Goal: Communication & Community: Answer question/provide support

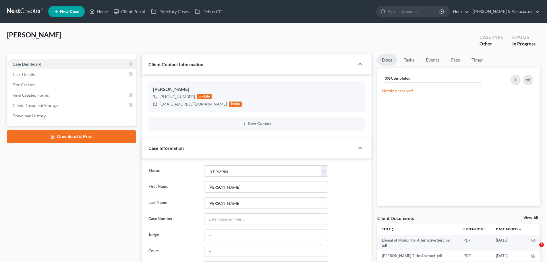
select select "12"
click at [99, 12] on link "Home" at bounding box center [98, 11] width 24 height 10
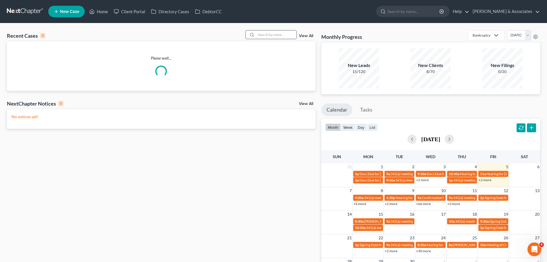
click at [263, 36] on input "search" at bounding box center [276, 34] width 40 height 8
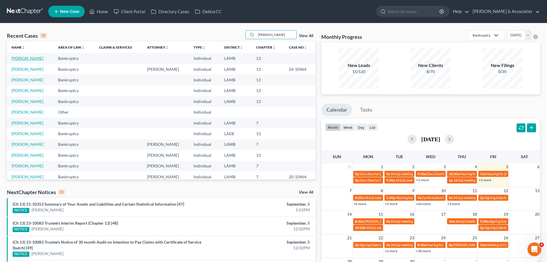
type input "[PERSON_NAME]"
click at [33, 57] on link "[PERSON_NAME]" at bounding box center [27, 58] width 32 height 5
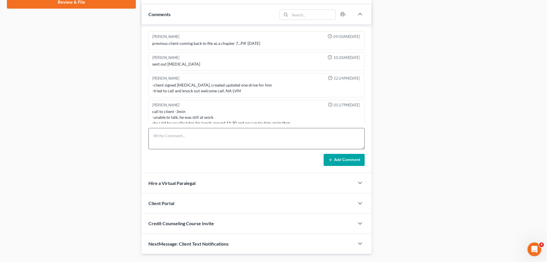
scroll to position [125, 0]
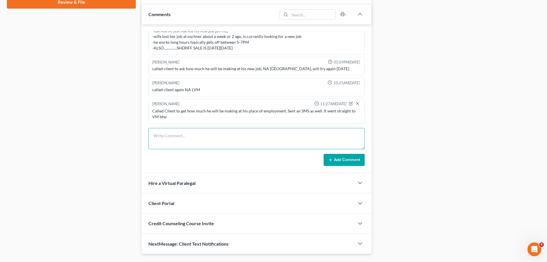
click at [177, 134] on textarea at bounding box center [257, 138] width 216 height 21
type textarea "[PERSON_NAME] called me back. He said that he will be making $18.50 hourly."
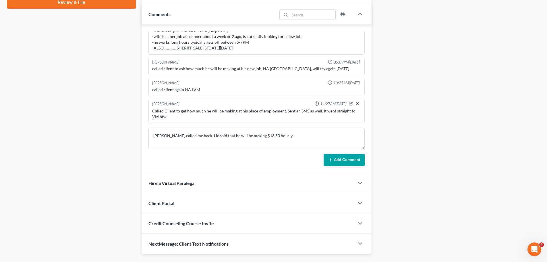
click at [339, 159] on button "Add Comment" at bounding box center [344, 160] width 41 height 12
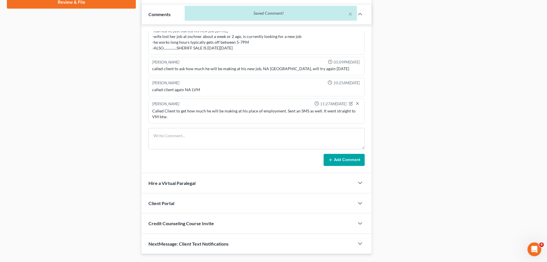
scroll to position [146, 0]
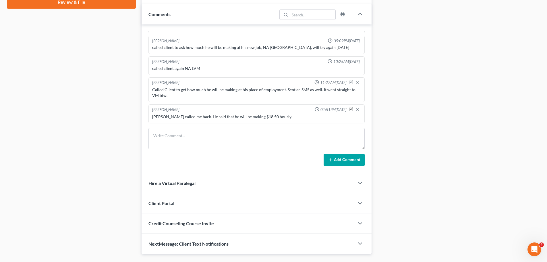
click at [350, 109] on icon "button" at bounding box center [351, 109] width 3 height 3
click at [291, 120] on textarea "[PERSON_NAME] called me back. He said that he will be making $18.50 hourly." at bounding box center [256, 124] width 209 height 21
type textarea "[PERSON_NAME] called me back. He said that he will be making $18.50 hourly. 40+…"
drag, startPoint x: 341, startPoint y: 158, endPoint x: 345, endPoint y: 116, distance: 41.8
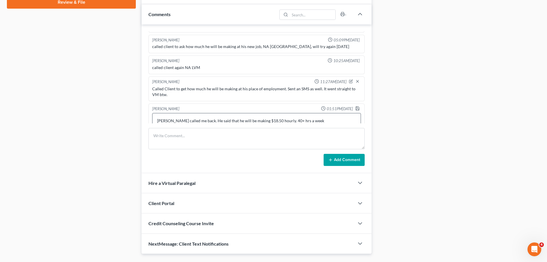
click at [341, 120] on div "[PERSON_NAME] 09:50AM[DATE] previous client coming back to file as a chapter 7.…" at bounding box center [257, 98] width 230 height 149
click at [355, 109] on icon "button" at bounding box center [357, 108] width 5 height 5
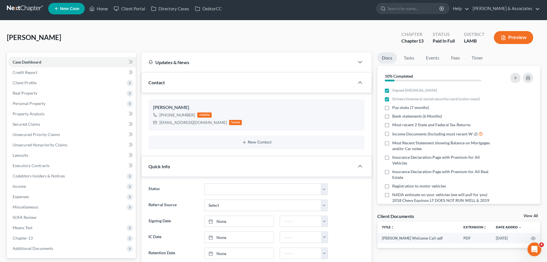
scroll to position [0, 0]
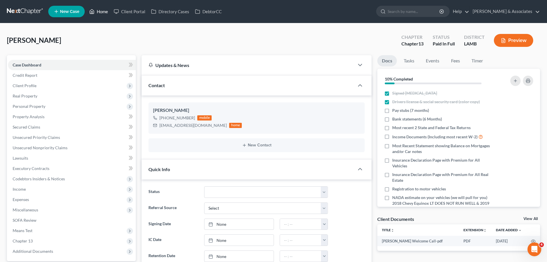
click at [103, 12] on link "Home" at bounding box center [98, 11] width 24 height 10
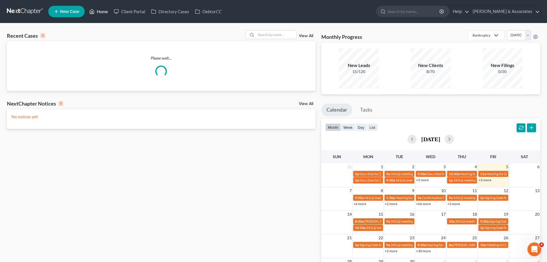
click at [98, 12] on link "Home" at bounding box center [98, 11] width 24 height 10
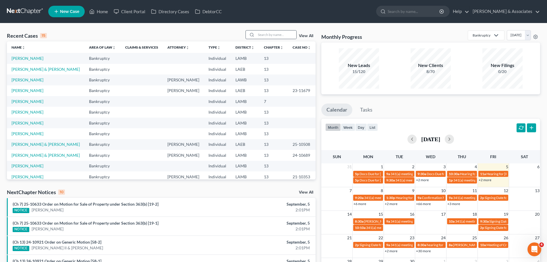
click at [255, 35] on div at bounding box center [251, 34] width 10 height 8
click at [277, 32] on input "search" at bounding box center [276, 34] width 40 height 8
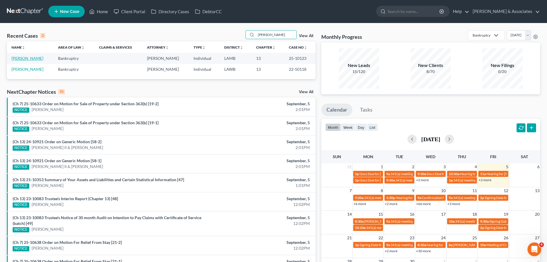
type input "[PERSON_NAME]"
click at [32, 57] on link "[PERSON_NAME]" at bounding box center [27, 58] width 32 height 5
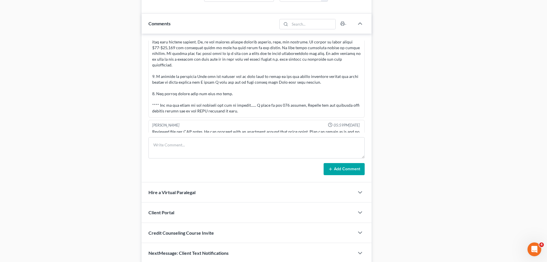
scroll to position [313, 0]
click at [176, 148] on textarea at bounding box center [257, 146] width 216 height 21
paste textarea "He did reach out via text so I sent him for now the "readers digest version" to…"
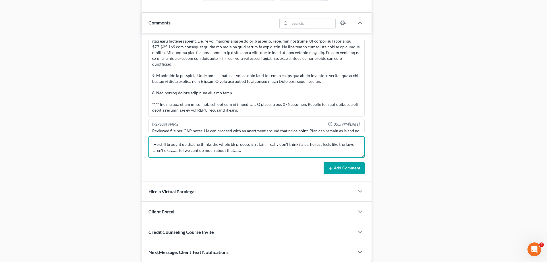
scroll to position [72, 0]
type textarea "He did reach out via text so I sent him for now the "readers digest version" to…"
click at [345, 165] on button "Add Comment" at bounding box center [344, 168] width 41 height 12
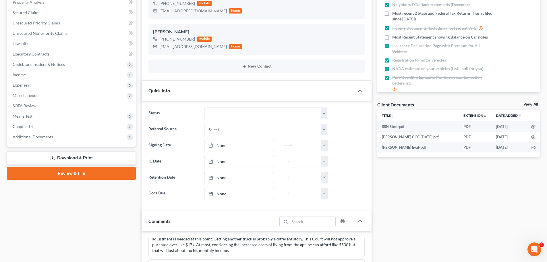
scroll to position [0, 0]
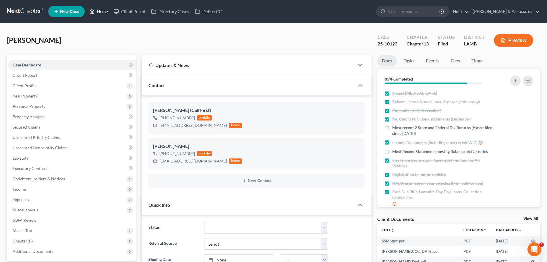
click at [101, 12] on link "Home" at bounding box center [98, 11] width 24 height 10
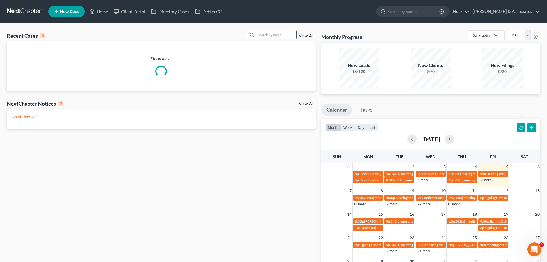
click at [278, 34] on input "search" at bounding box center [276, 34] width 40 height 8
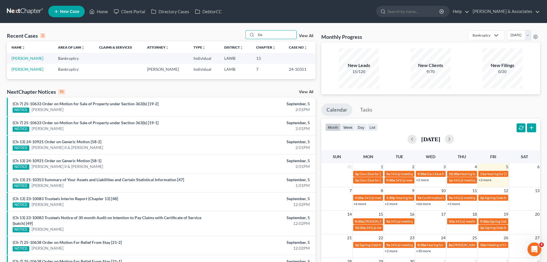
type input "D"
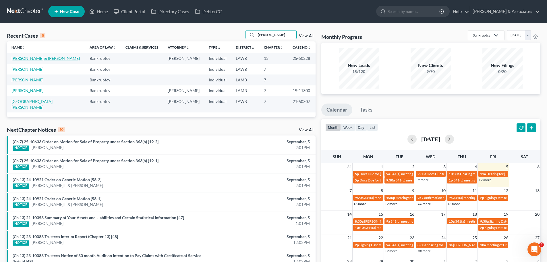
type input "[PERSON_NAME]"
click at [36, 59] on link "[PERSON_NAME] & [PERSON_NAME]" at bounding box center [45, 58] width 68 height 5
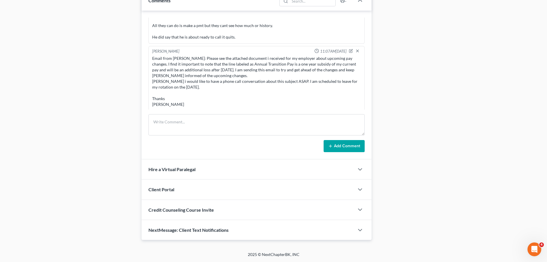
scroll to position [1192, 0]
drag, startPoint x: 176, startPoint y: 123, endPoint x: 183, endPoint y: 125, distance: 6.9
click at [176, 123] on textarea at bounding box center [257, 124] width 216 height 21
paste textarea "BK payment can't change unless and until this actually takes effect. Call us ba…"
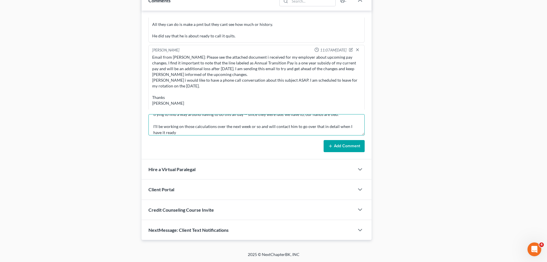
scroll to position [44, 0]
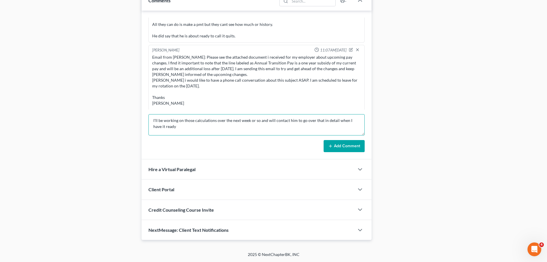
paste textarea "Can't really do anything yet. Raising this issue would likely make the issue wo…"
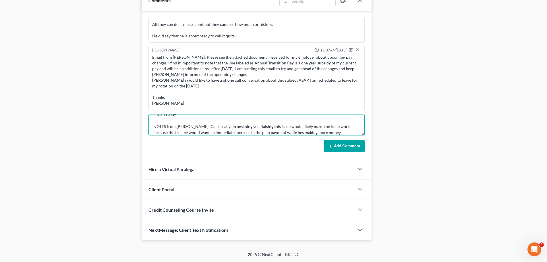
scroll to position [62, 0]
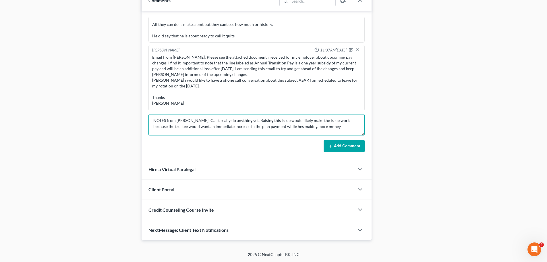
paste textarea "Called [PERSON_NAME] and let him know that we cannot address until [DATE]. He u…"
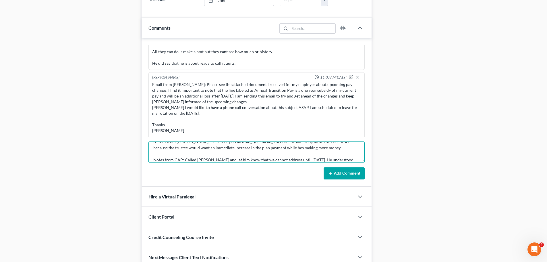
scroll to position [306, 0]
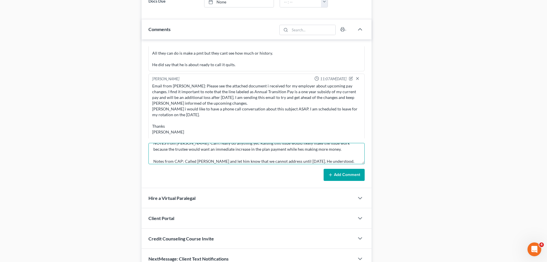
click at [279, 147] on textarea "Notes from [PERSON_NAME]: BK payment can't change unless and until this actuall…" at bounding box center [257, 153] width 216 height 21
click at [276, 144] on textarea "Notes from [PERSON_NAME]: BK payment can't change unless and until this actuall…" at bounding box center [257, 153] width 216 height 21
type textarea "Notes from [PERSON_NAME]: BK payment can't change unless and until this actuall…"
click at [338, 174] on button "Add Comment" at bounding box center [344, 175] width 41 height 12
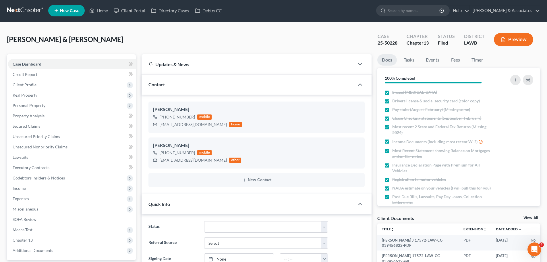
scroll to position [0, 0]
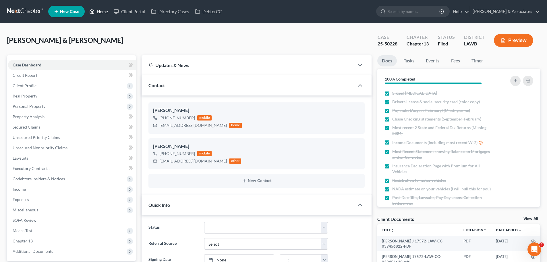
click at [102, 11] on link "Home" at bounding box center [98, 11] width 24 height 10
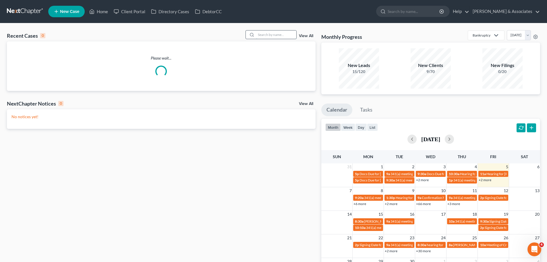
click at [263, 35] on input "search" at bounding box center [276, 34] width 40 height 8
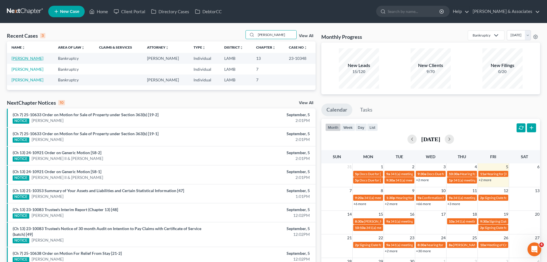
type input "[PERSON_NAME]"
click at [37, 57] on link "[PERSON_NAME]" at bounding box center [27, 58] width 32 height 5
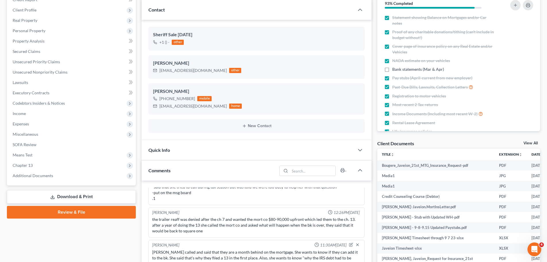
scroll to position [57, 0]
